Goal: Check status: Check status

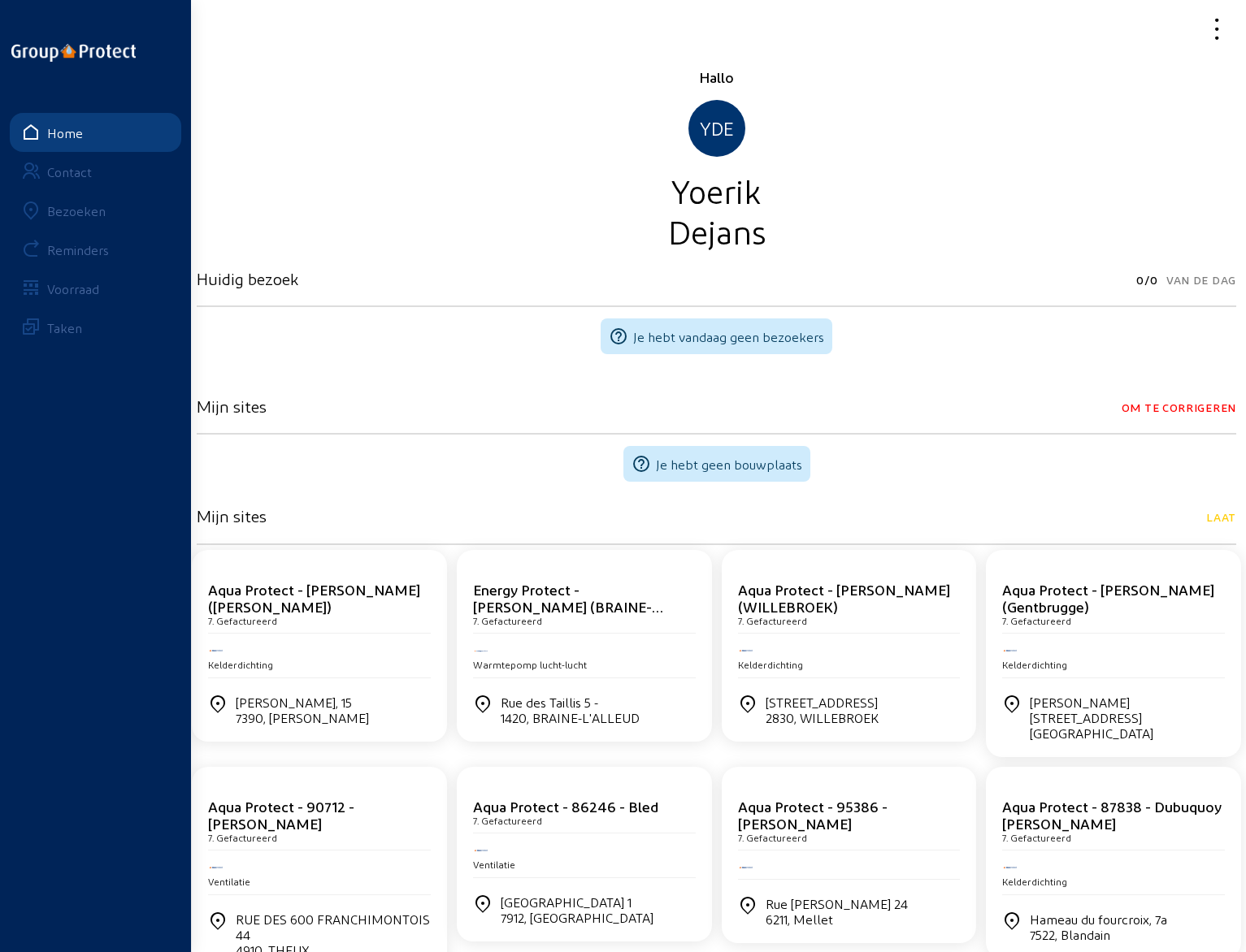
click at [77, 210] on div "Bezoeken" at bounding box center [76, 210] width 58 height 16
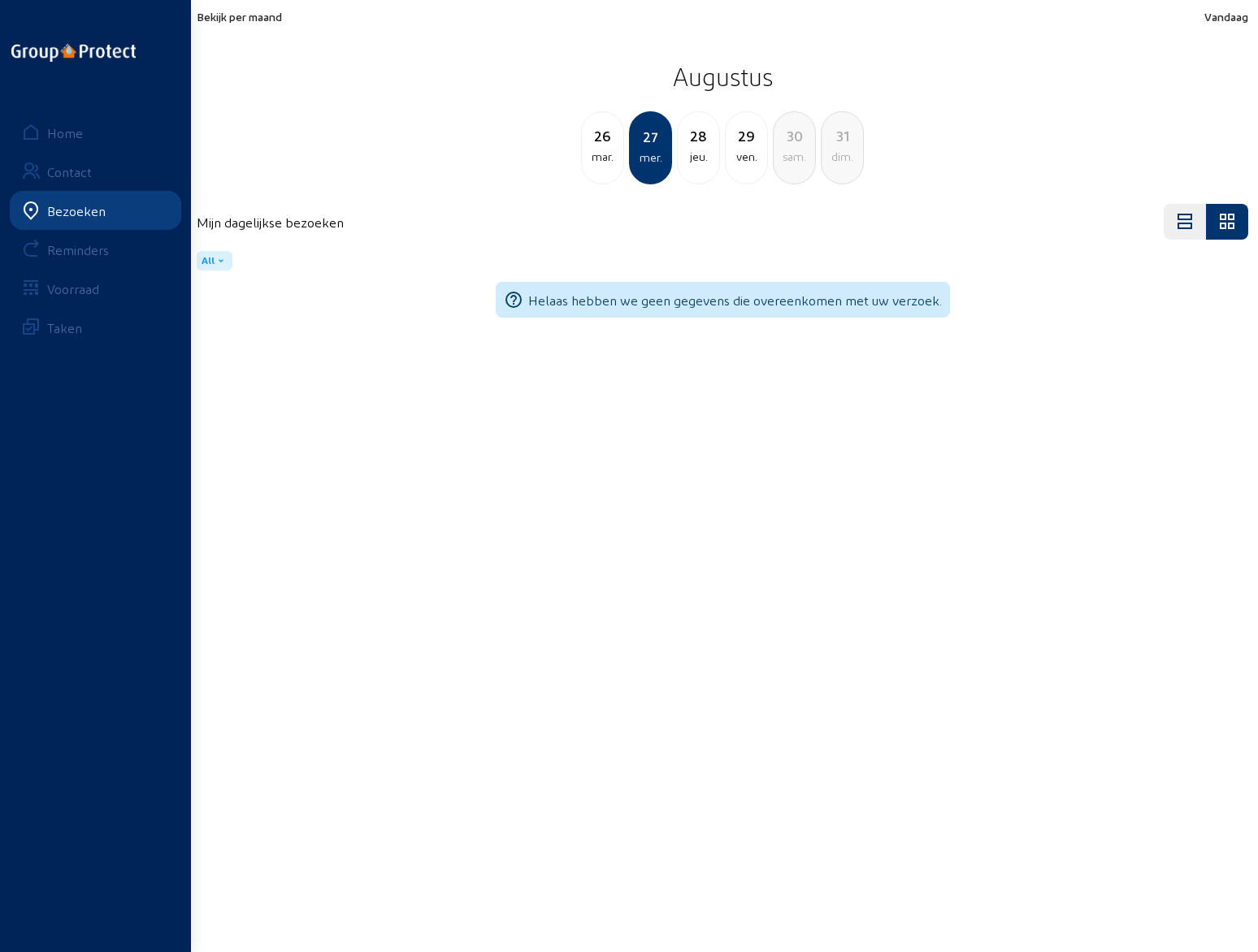
click at [696, 143] on div "28" at bounding box center [698, 135] width 42 height 23
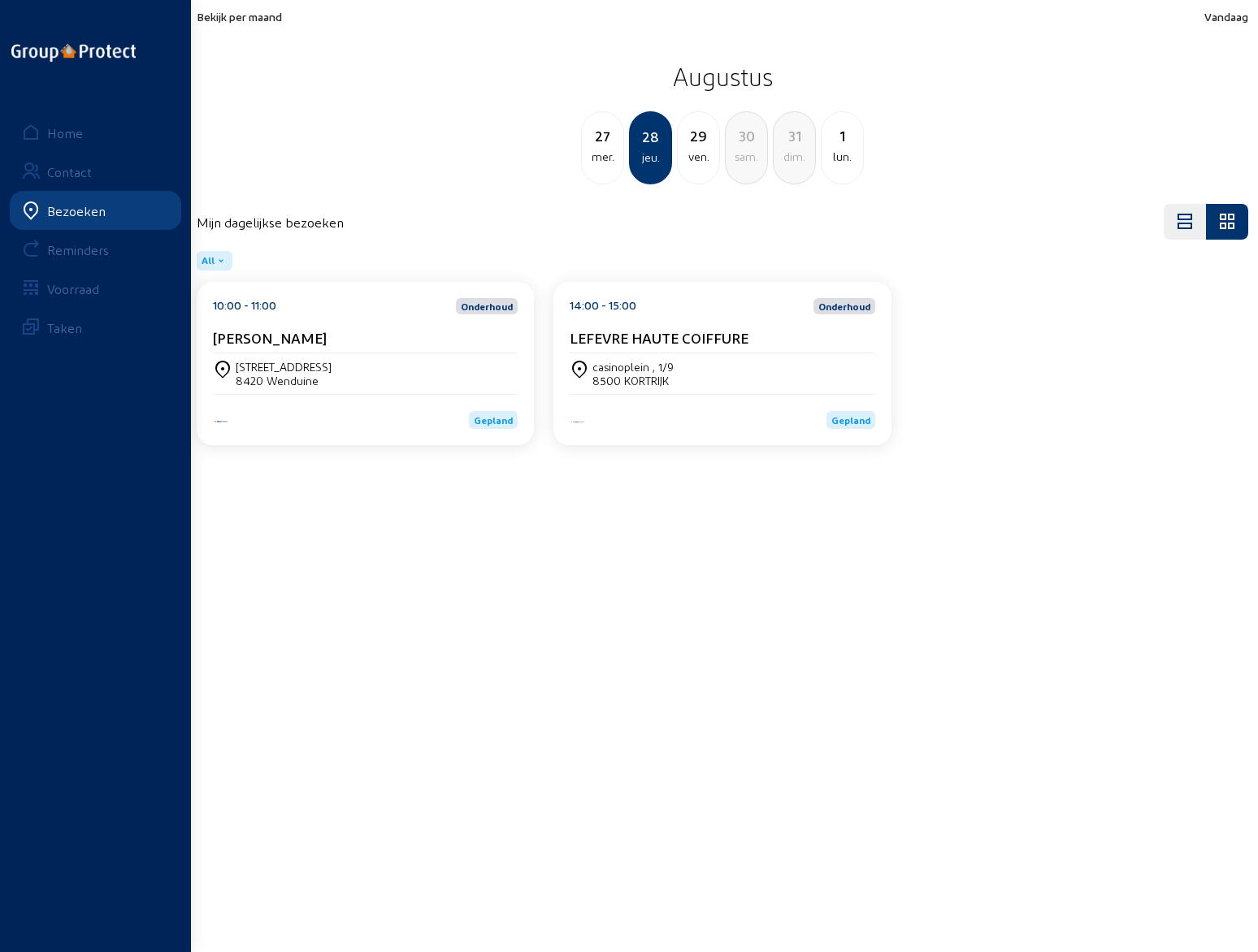
click at [698, 144] on div "29" at bounding box center [698, 135] width 42 height 23
click at [308, 348] on div "Bizoux" at bounding box center [365, 341] width 305 height 24
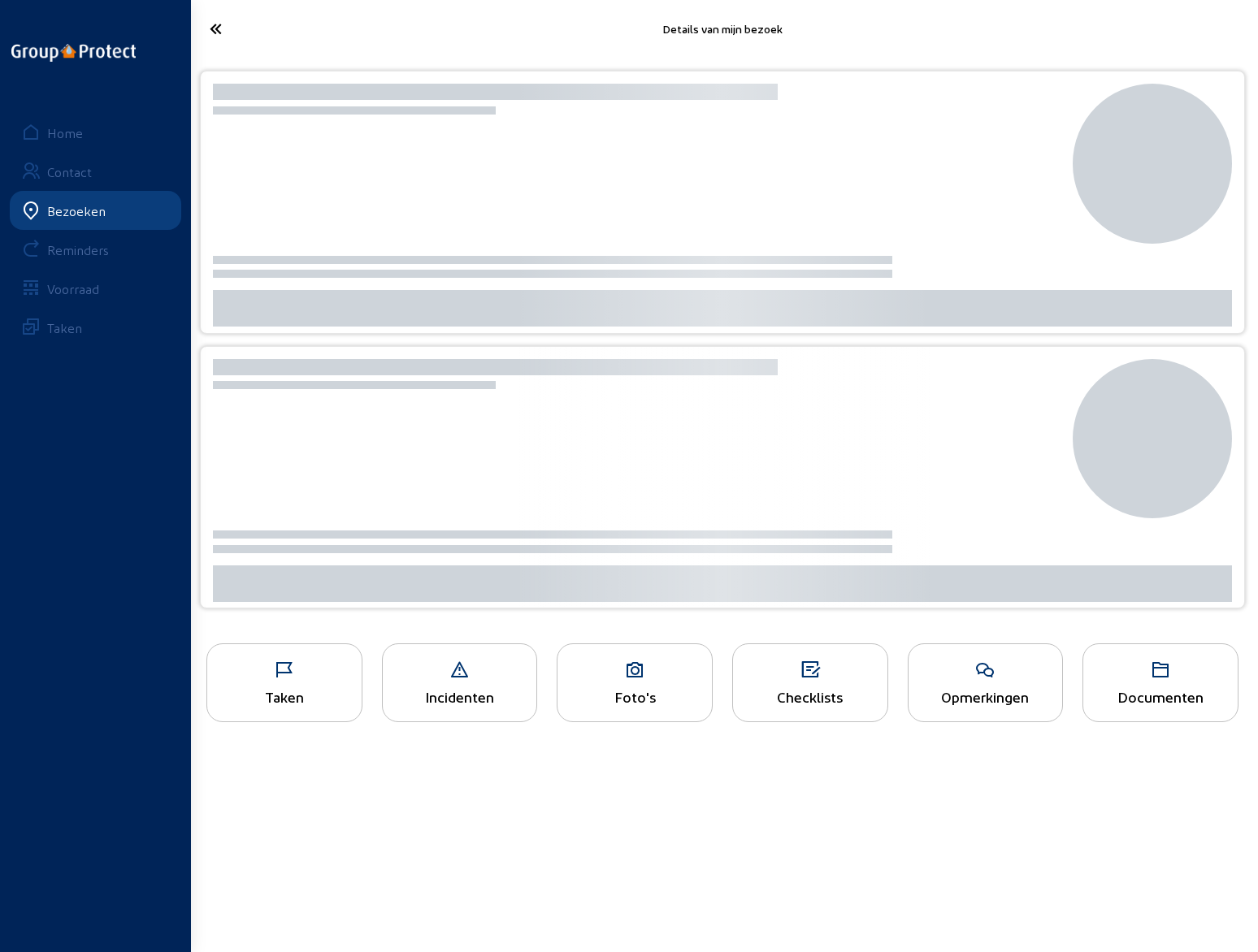
click at [308, 348] on div at bounding box center [723, 478] width 1045 height 263
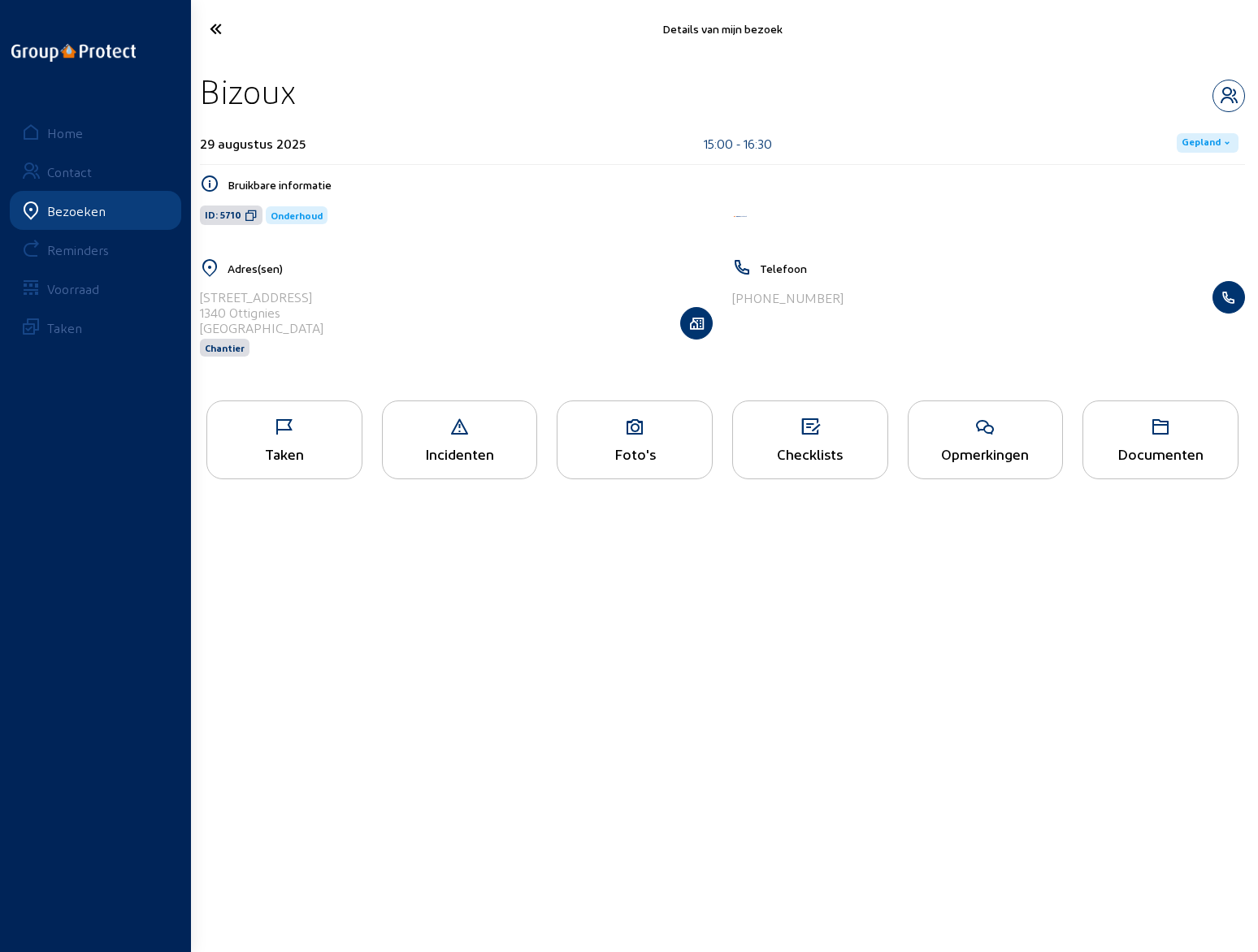
click at [283, 443] on div "Taken" at bounding box center [284, 440] width 156 height 79
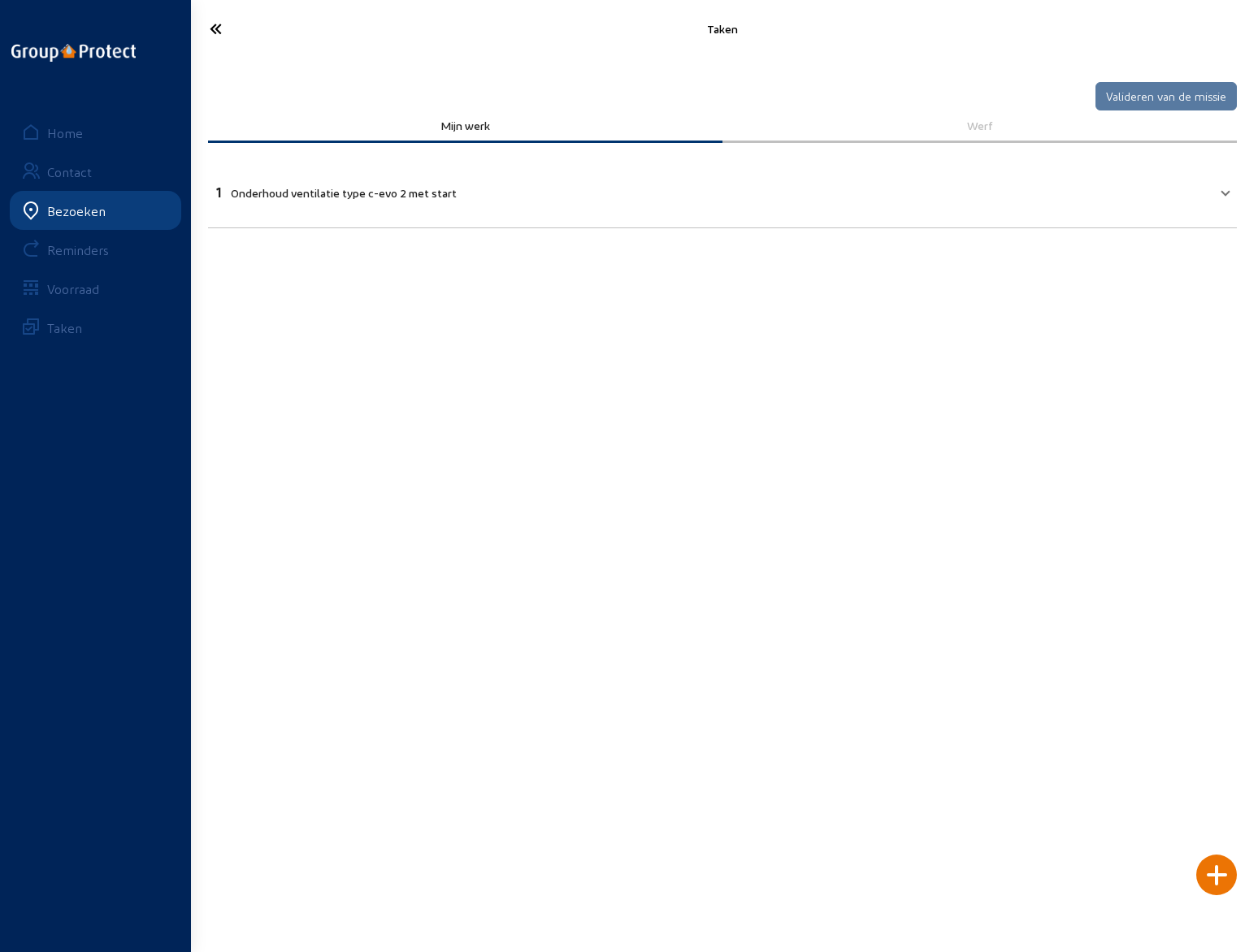
click at [216, 31] on icon at bounding box center [276, 29] width 149 height 29
